Goal: Navigation & Orientation: Find specific page/section

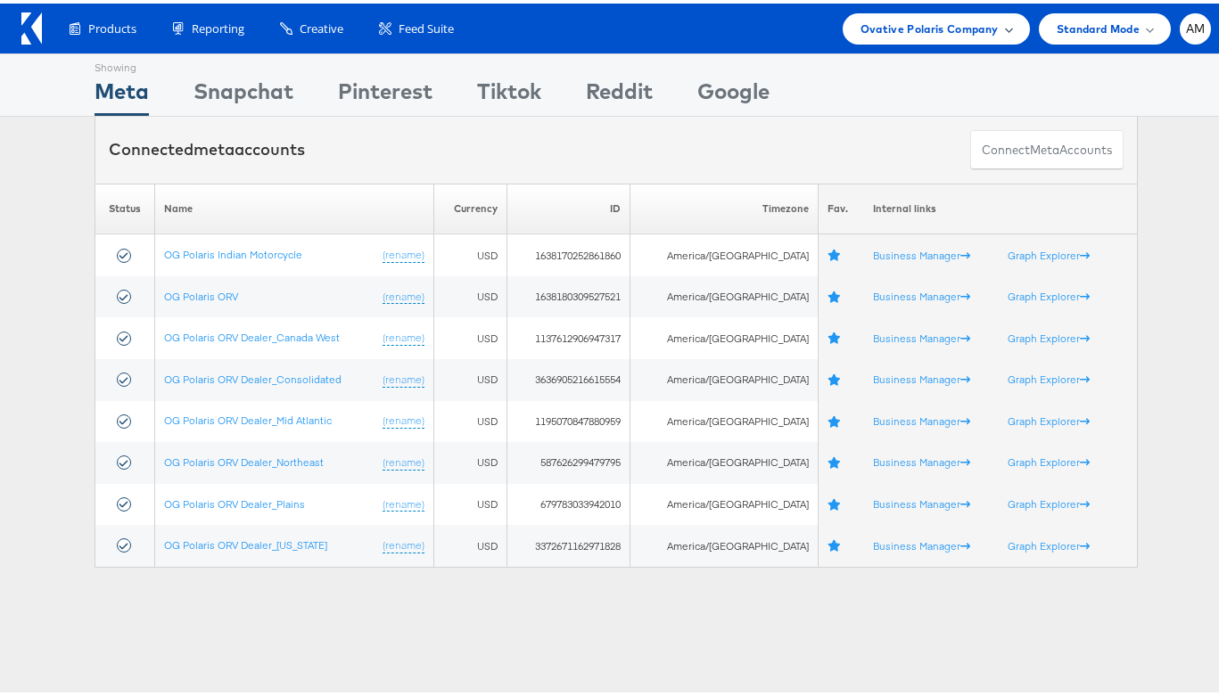
click at [860, 23] on span "Ovative Polaris Company" at bounding box center [929, 25] width 138 height 19
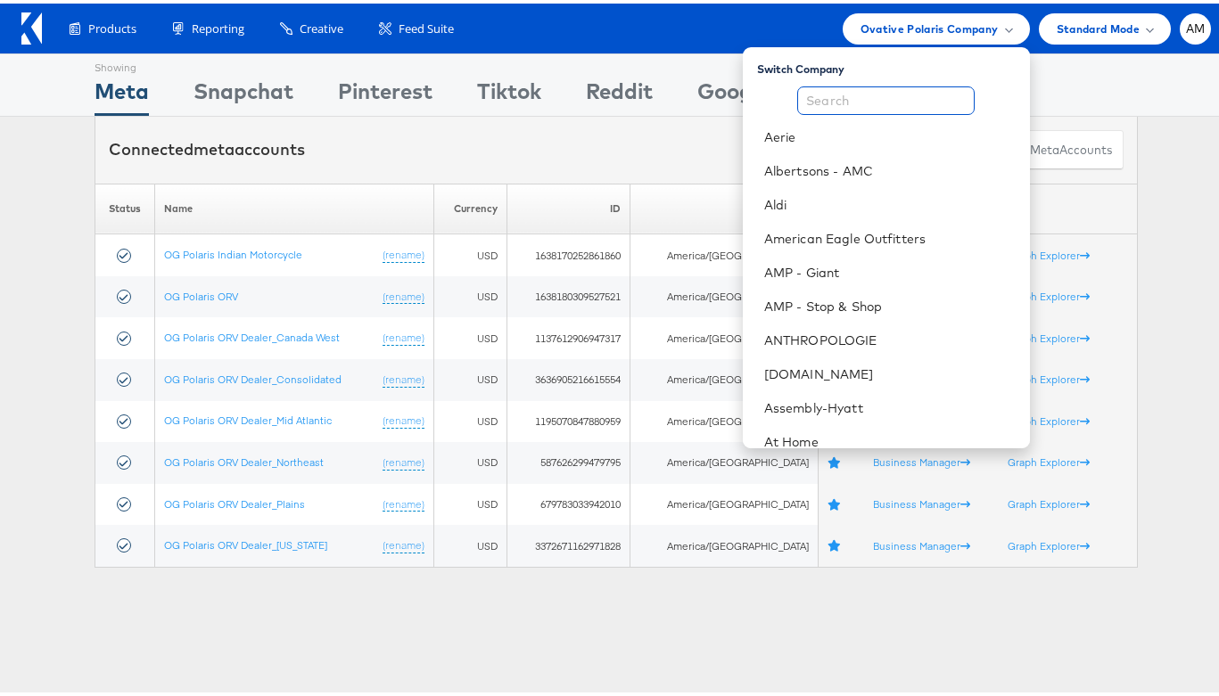
click at [844, 86] on input "text" at bounding box center [885, 97] width 177 height 29
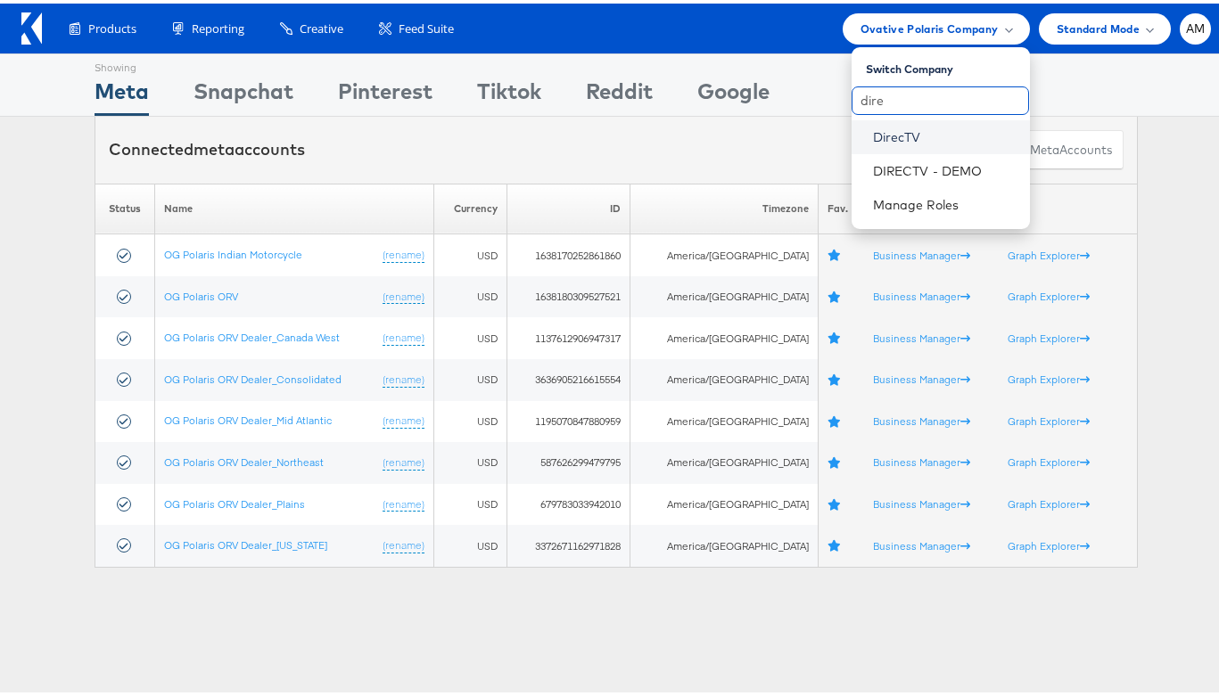
type input "dire"
click at [883, 131] on link "DirecTV" at bounding box center [944, 134] width 143 height 18
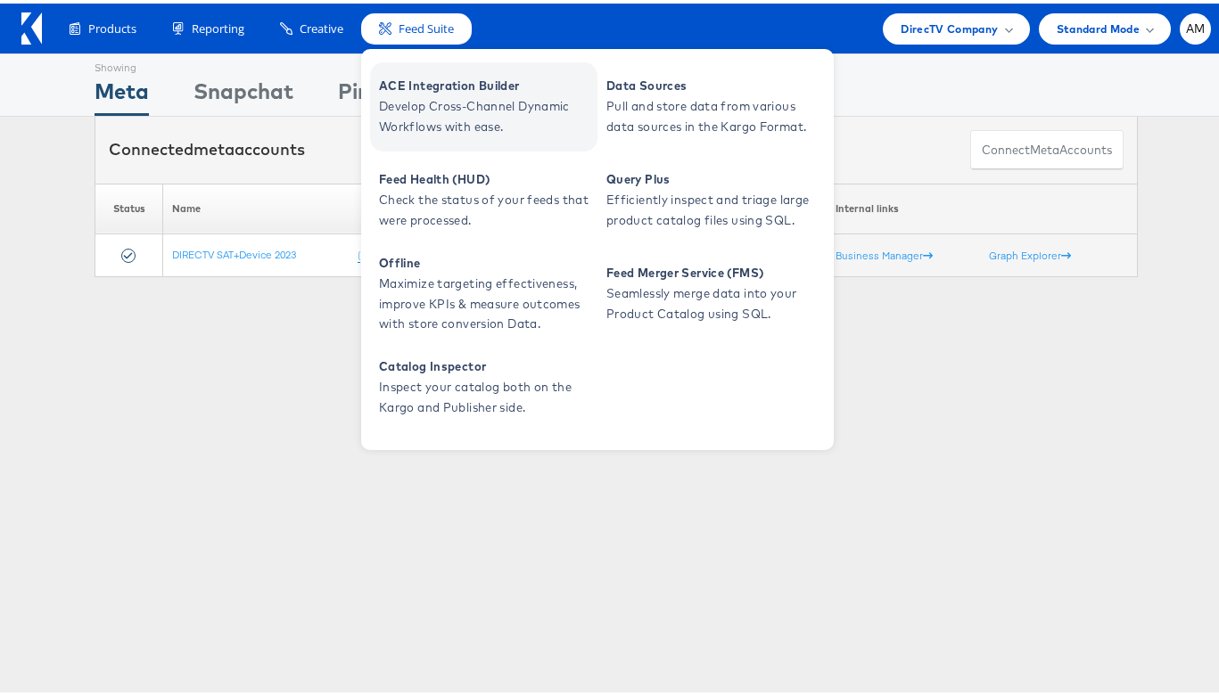
click at [437, 93] on span "Develop Cross-Channel Dynamic Workflows with ease." at bounding box center [486, 113] width 214 height 41
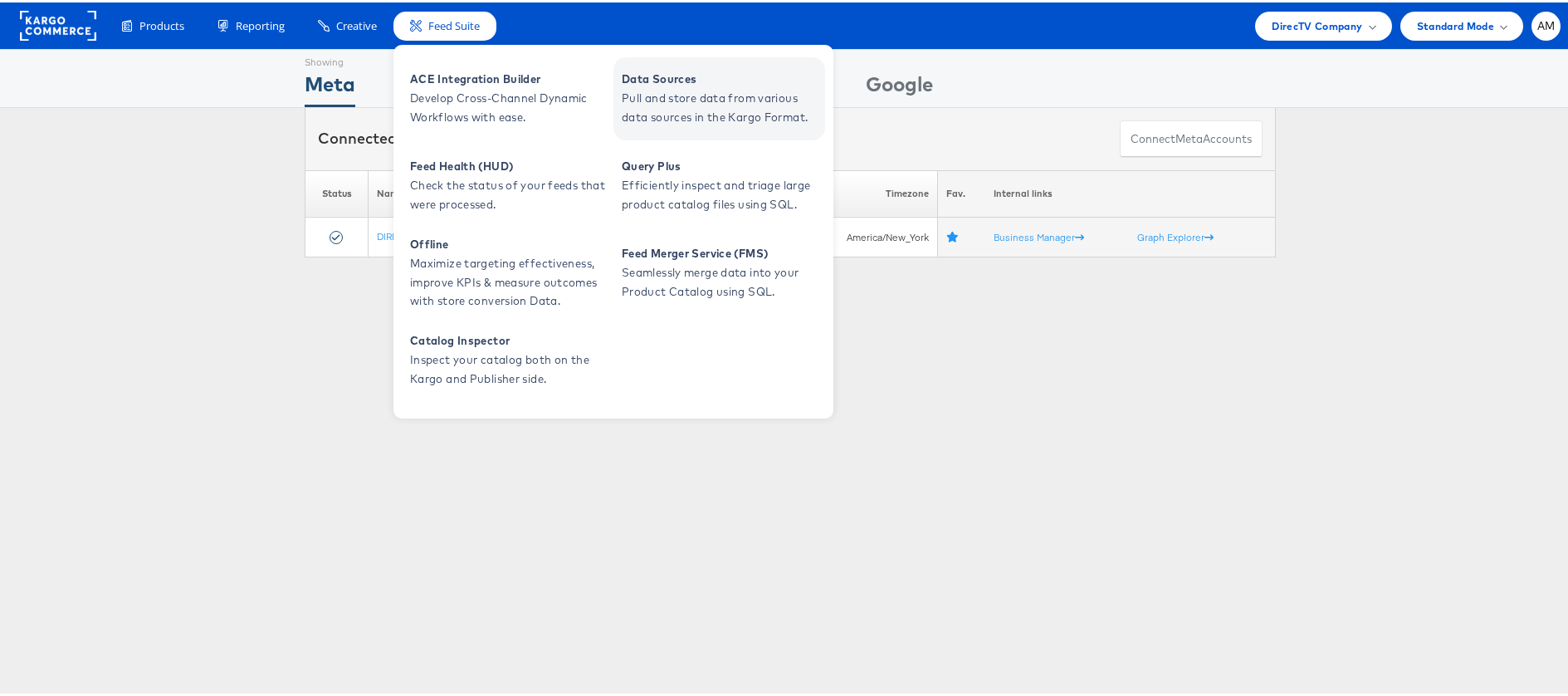
click at [708, 91] on span "Pull and store data from various data sources in the Kargo Format." at bounding box center [722, 105] width 199 height 38
